Goal: Navigation & Orientation: Go to known website

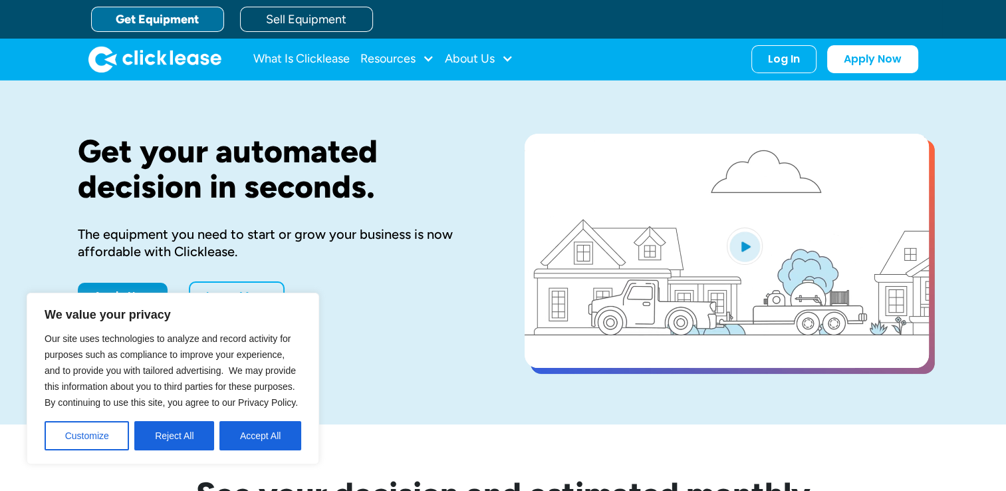
click at [237, 438] on button "Accept All" at bounding box center [260, 435] width 82 height 29
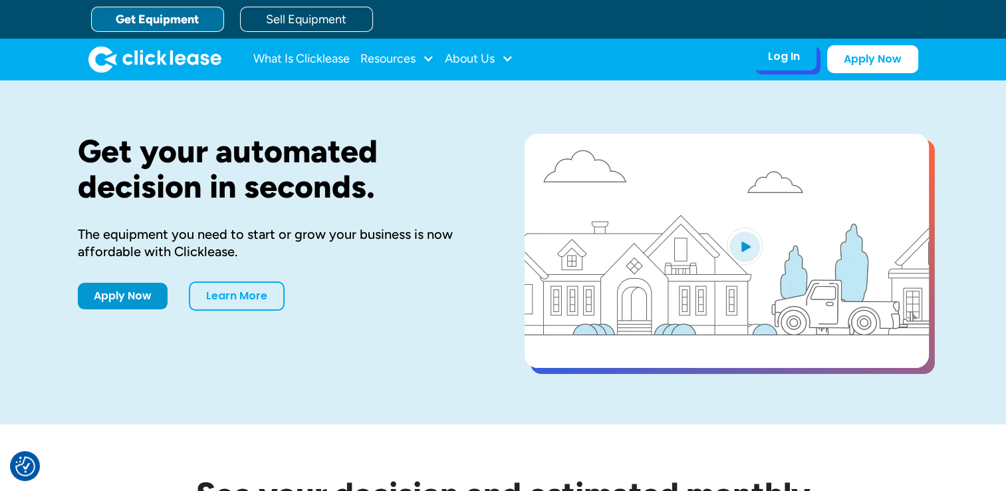
click at [792, 55] on div "Log In" at bounding box center [784, 56] width 32 height 13
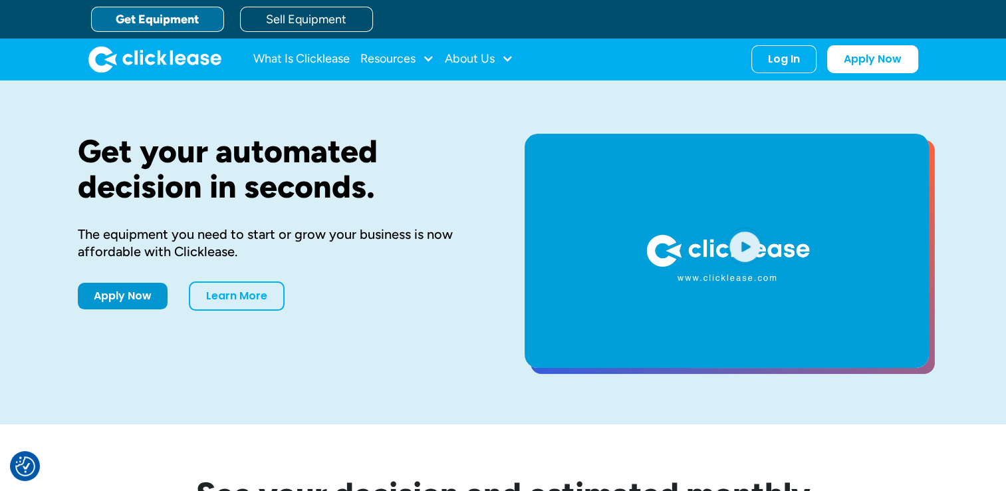
click at [162, 17] on link "Get Equipment" at bounding box center [157, 19] width 133 height 25
